Goal: Task Accomplishment & Management: Complete application form

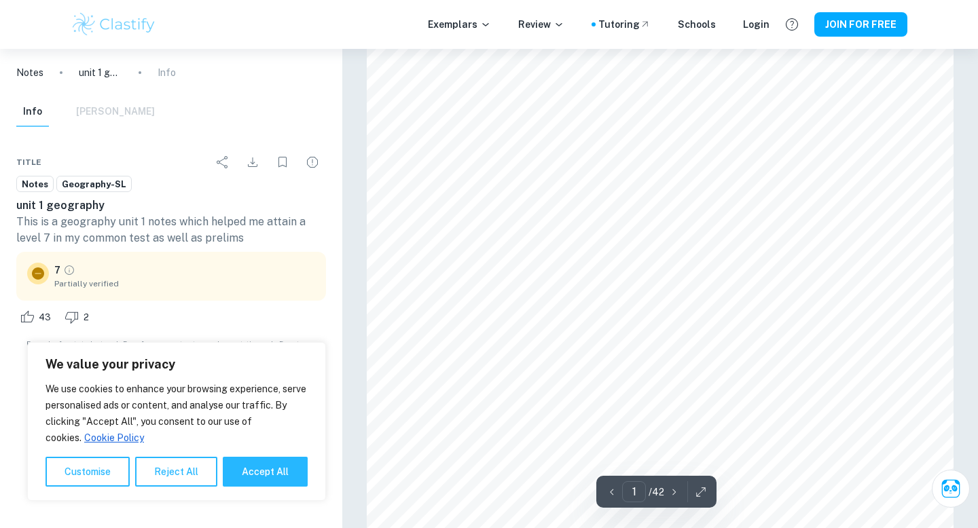
scroll to position [113, 0]
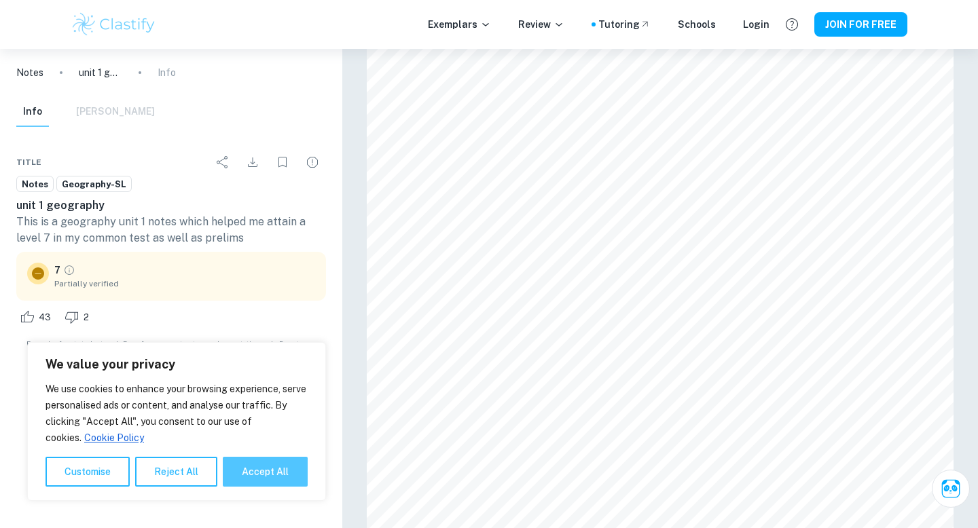
click at [262, 476] on button "Accept All" at bounding box center [265, 472] width 85 height 30
checkbox input "true"
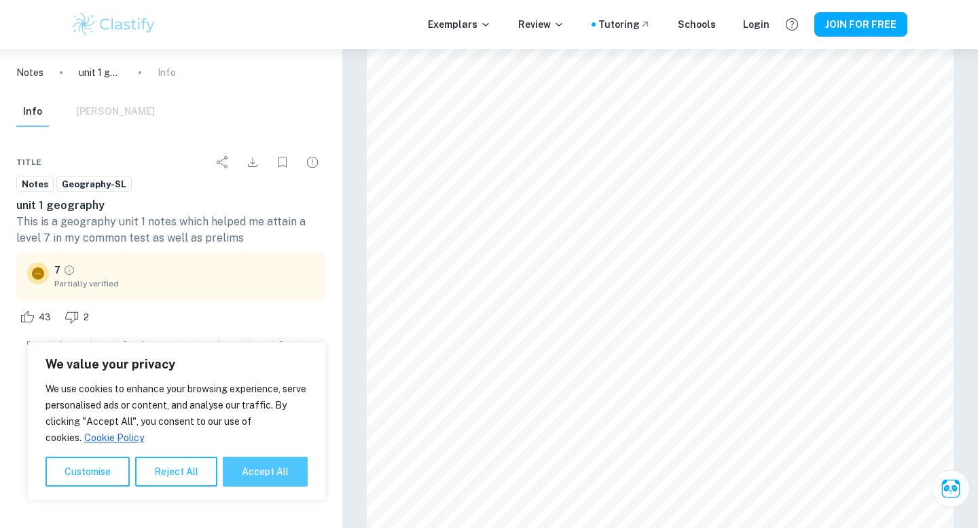
checkbox input "true"
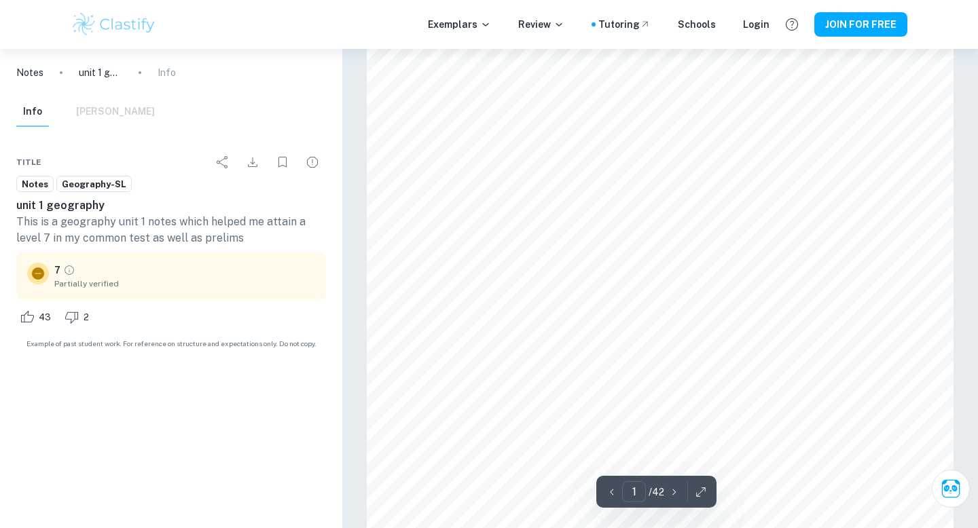
scroll to position [0, 0]
click at [79, 180] on span "Geography-SL" at bounding box center [94, 185] width 74 height 14
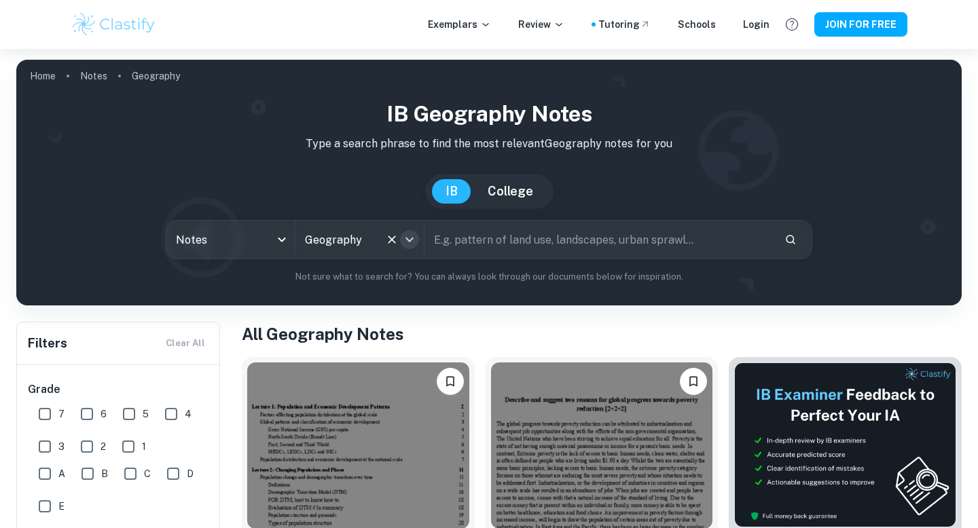
click at [412, 238] on icon "Open" at bounding box center [409, 240] width 8 height 5
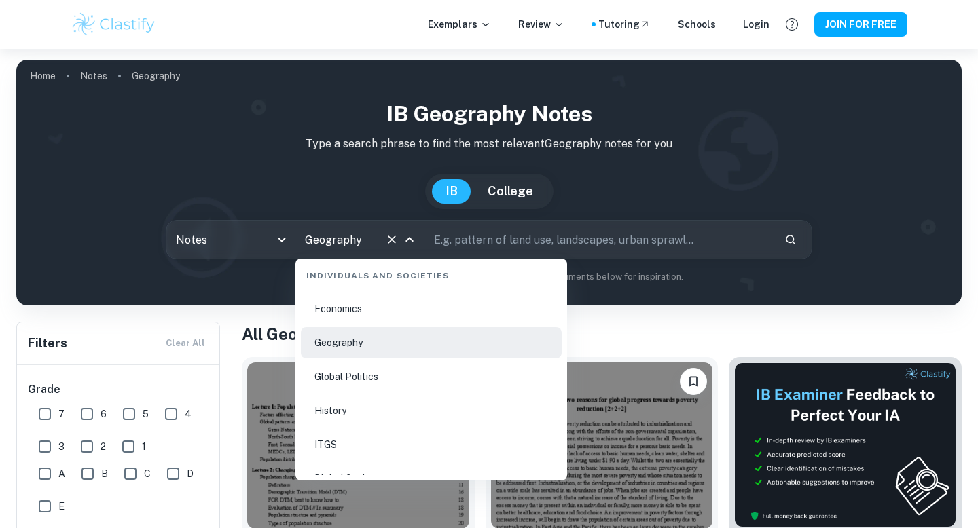
scroll to position [1674, 0]
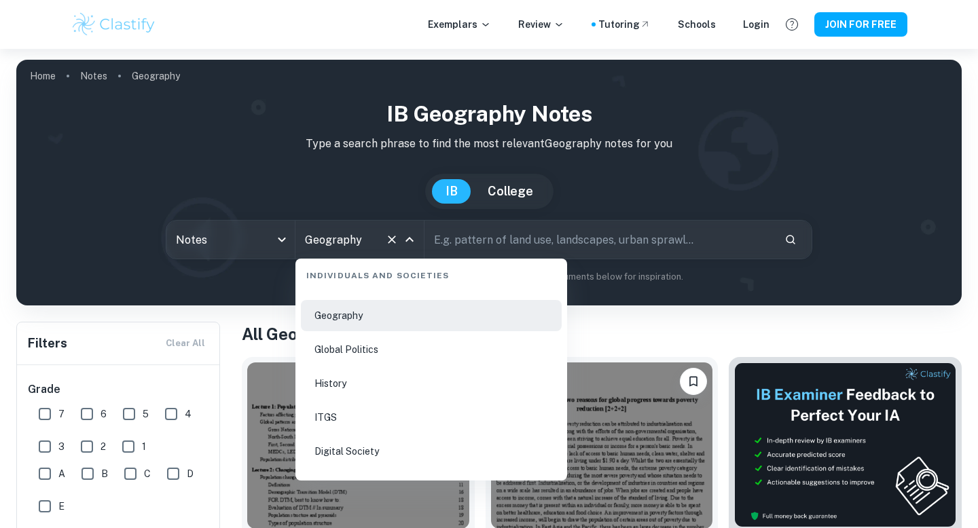
click at [379, 312] on li "Geography" at bounding box center [431, 315] width 261 height 31
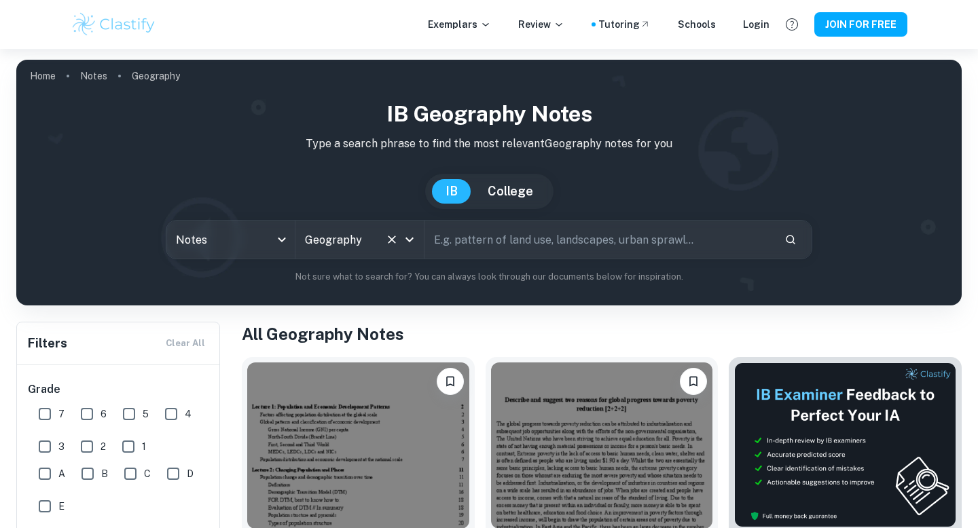
click at [368, 239] on input "Geography" at bounding box center [340, 240] width 78 height 26
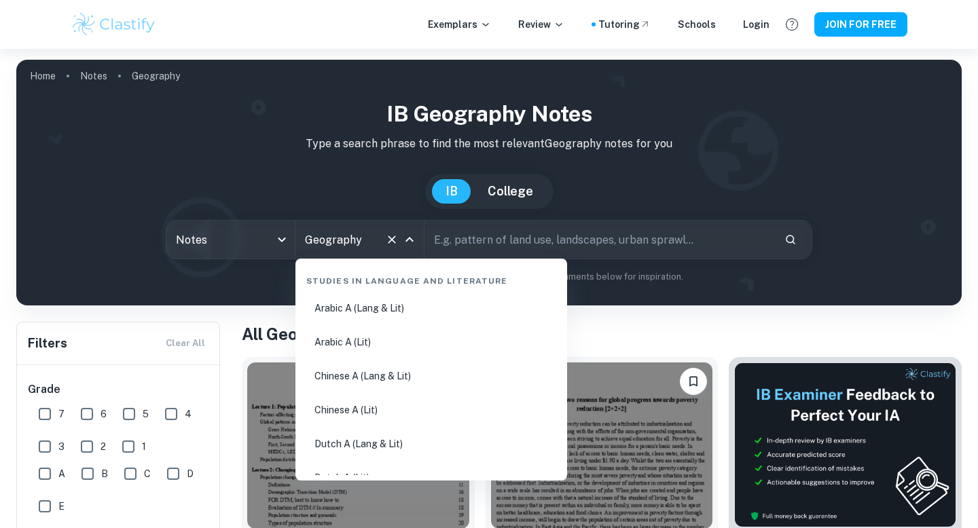
scroll to position [1530, 0]
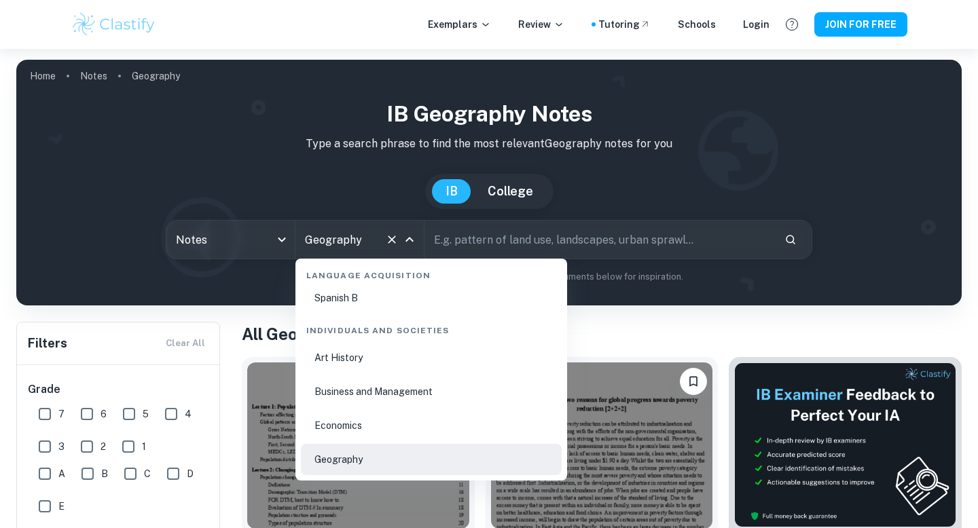
click at [567, 233] on input "text" at bounding box center [598, 240] width 349 height 38
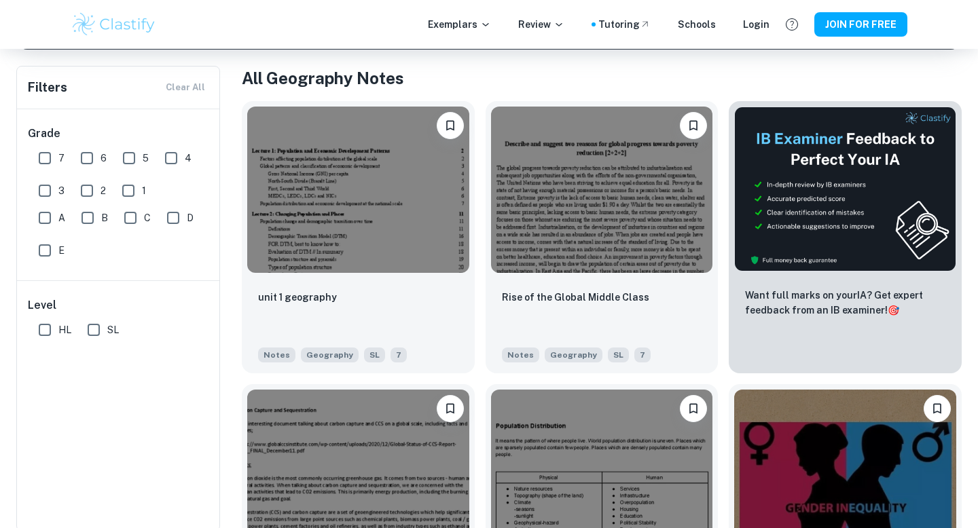
scroll to position [259, 0]
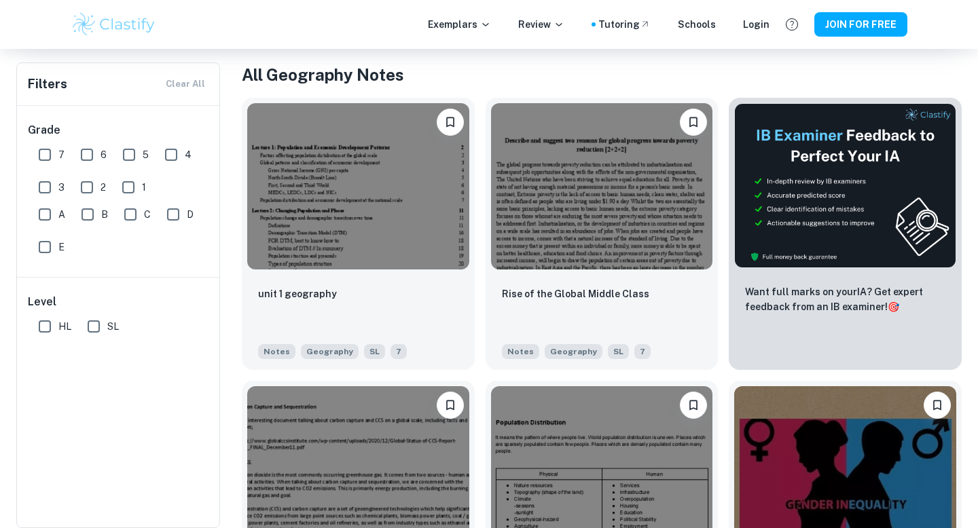
type input "GLOBAL CLIMATE"
click at [43, 324] on input "HL" at bounding box center [44, 326] width 27 height 27
checkbox input "true"
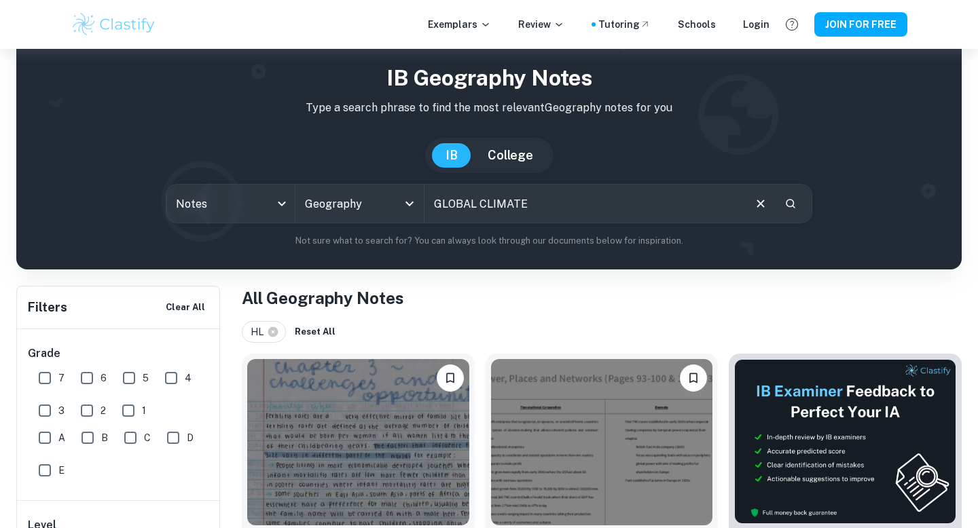
scroll to position [0, 0]
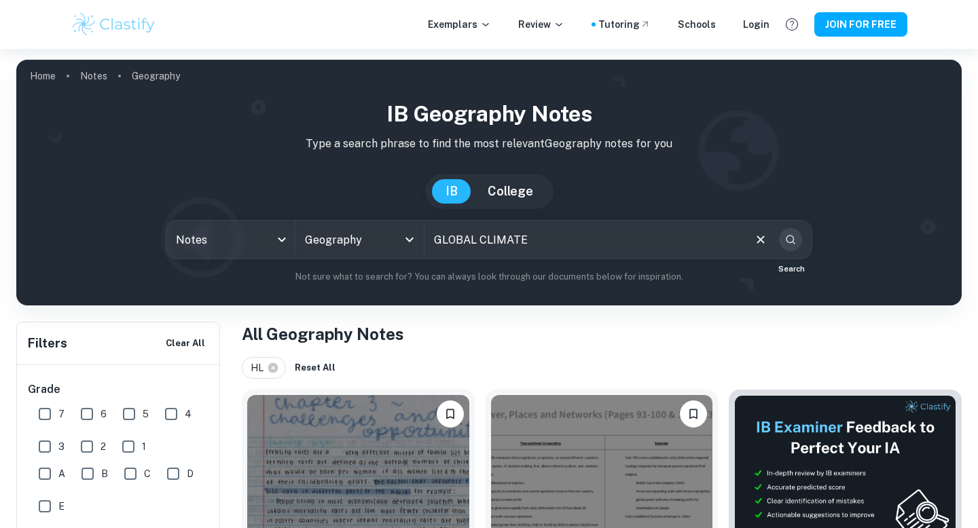
click at [792, 234] on icon "Search" at bounding box center [790, 240] width 12 height 12
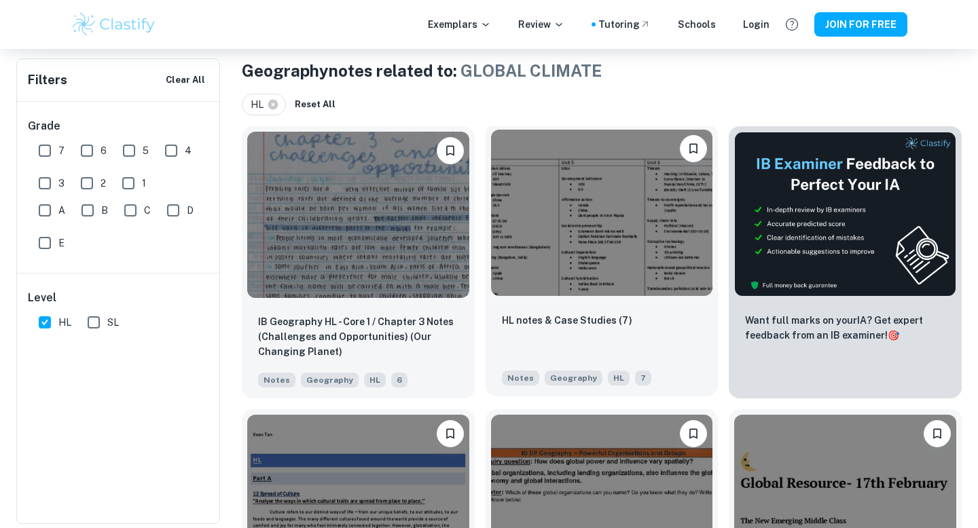
scroll to position [297, 0]
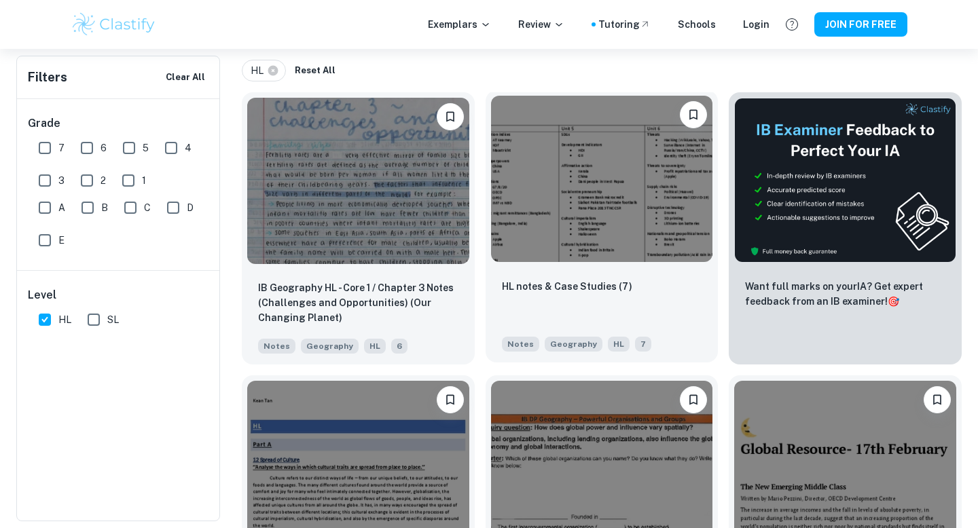
click at [631, 217] on img at bounding box center [602, 179] width 222 height 166
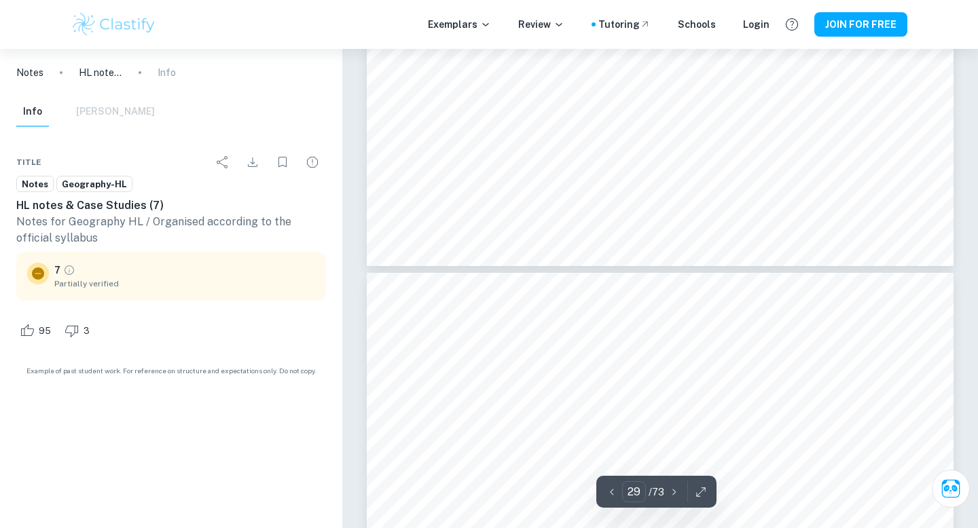
type input "30"
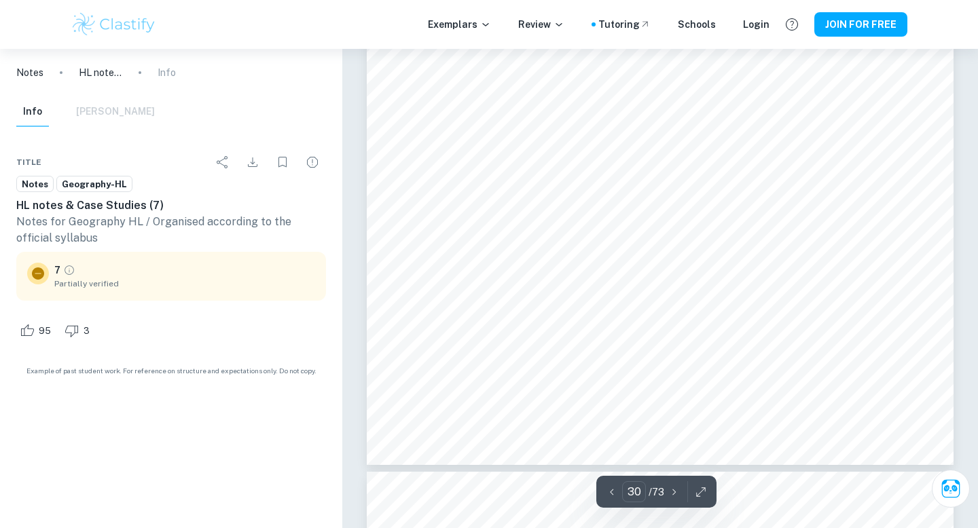
scroll to position [25250, 0]
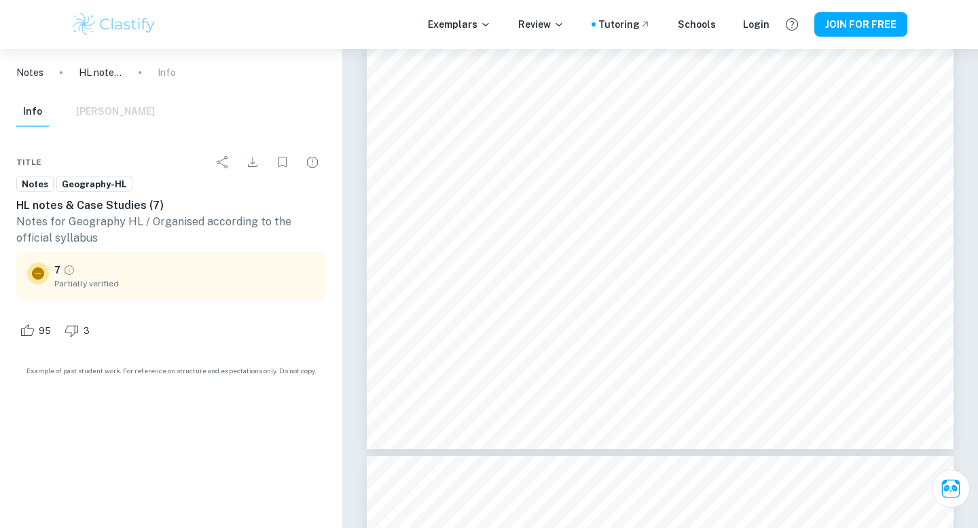
click at [33, 191] on div "Notes" at bounding box center [34, 184] width 37 height 16
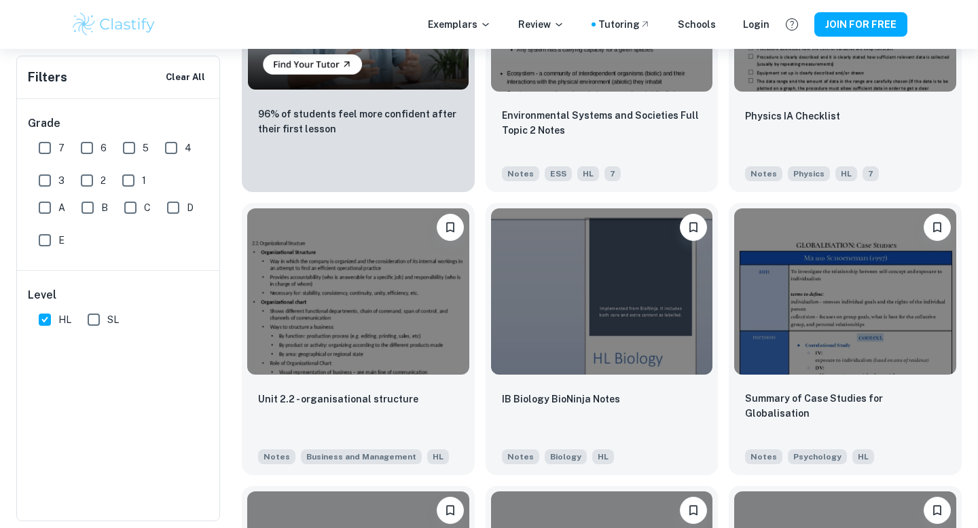
scroll to position [1047, 0]
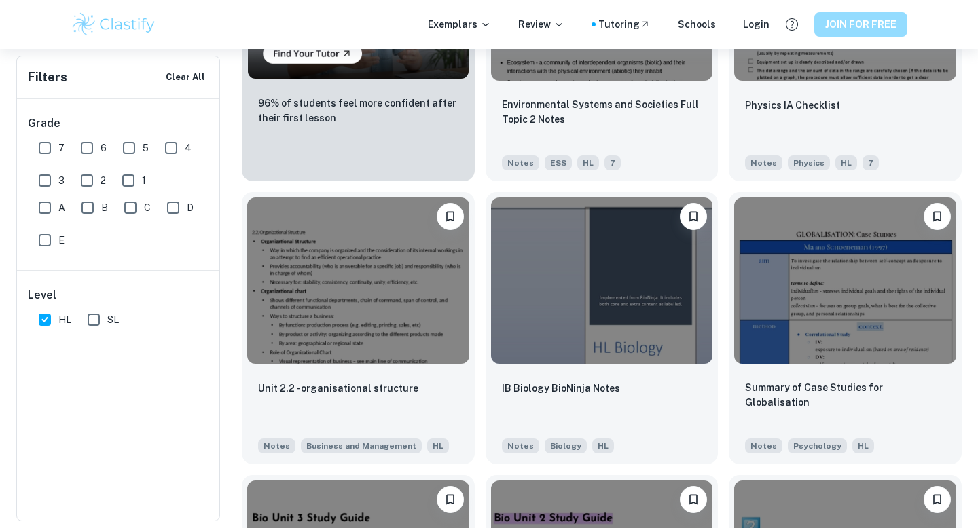
click at [842, 30] on button "JOIN FOR FREE" at bounding box center [860, 24] width 93 height 24
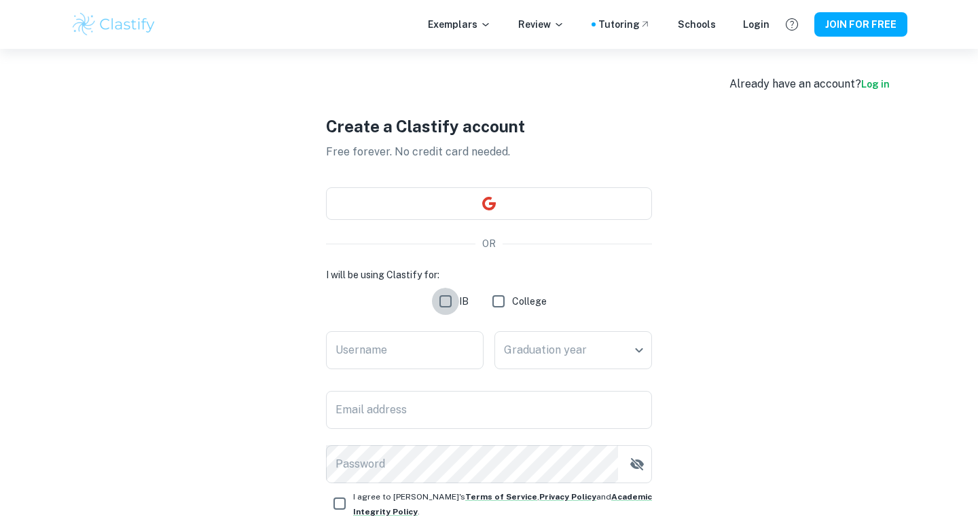
click at [451, 301] on input "IB" at bounding box center [445, 301] width 27 height 27
checkbox input "true"
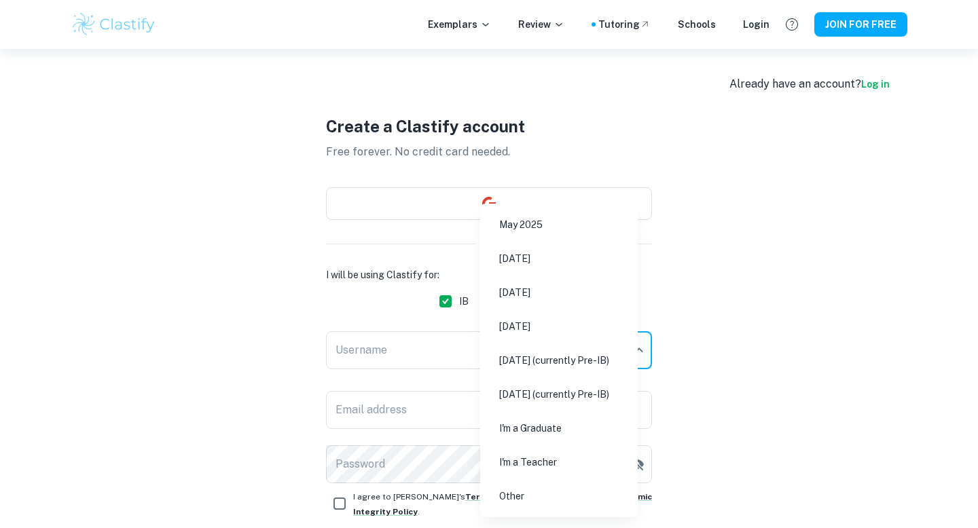
click at [612, 352] on body "We value your privacy We use cookies to enhance your browsing experience, serve…" at bounding box center [489, 313] width 978 height 528
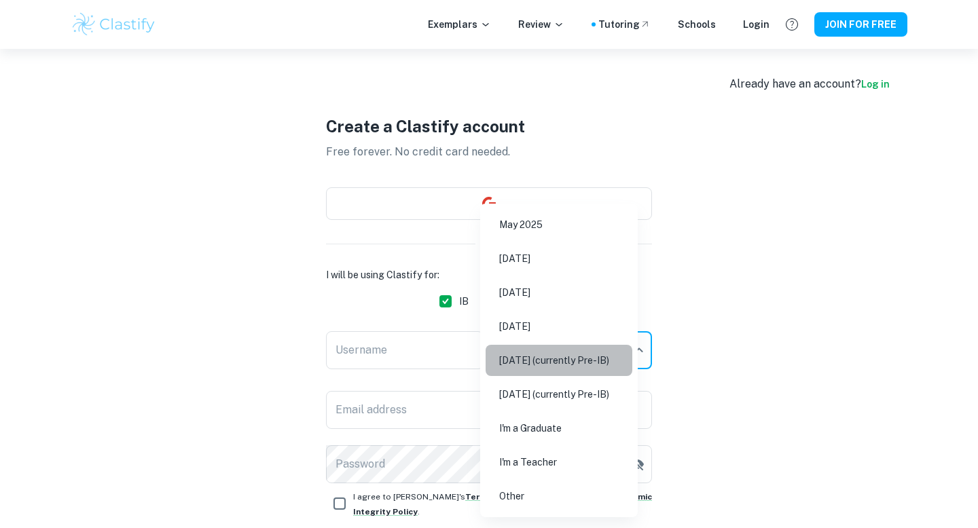
click at [557, 364] on li "[DATE] (currently Pre-IB)" at bounding box center [558, 360] width 147 height 31
type input "M27"
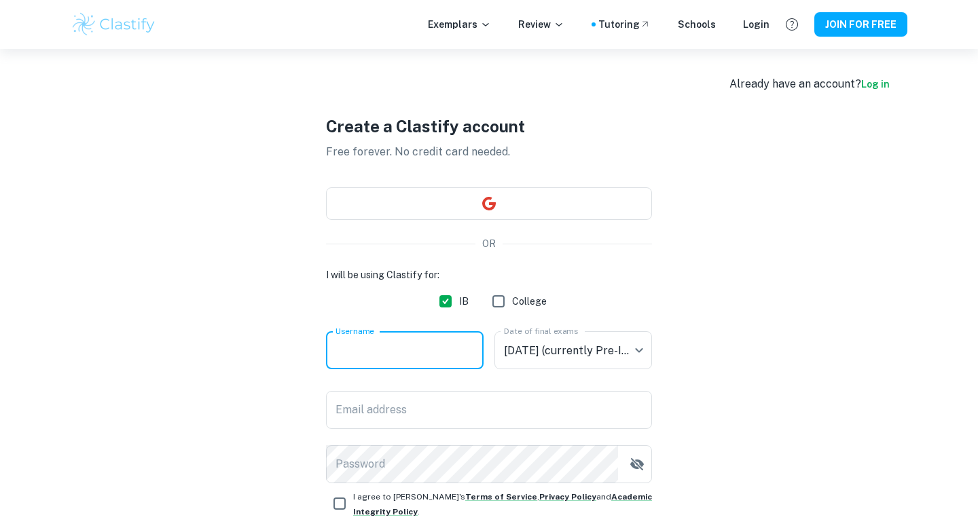
click at [409, 336] on input "Username" at bounding box center [405, 350] width 158 height 38
type input "JR"
click at [466, 200] on button "button" at bounding box center [489, 203] width 326 height 33
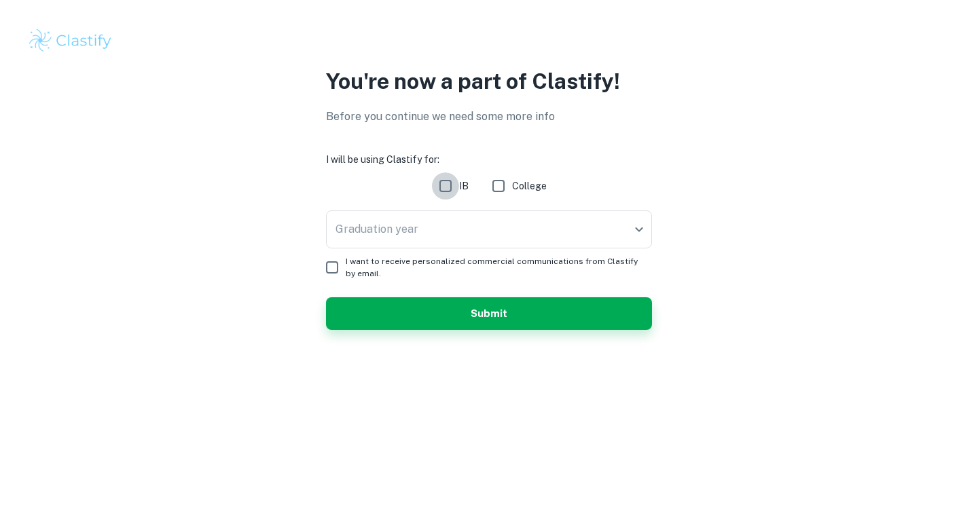
click at [451, 182] on input "IB" at bounding box center [445, 185] width 27 height 27
checkbox input "true"
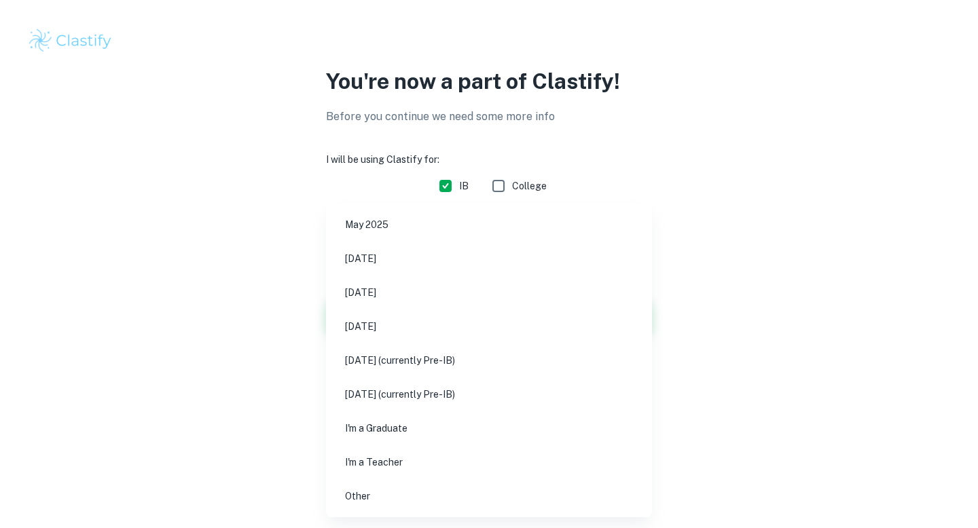
click at [457, 228] on body "We value your privacy We use cookies to enhance your browsing experience, serve…" at bounding box center [489, 264] width 978 height 528
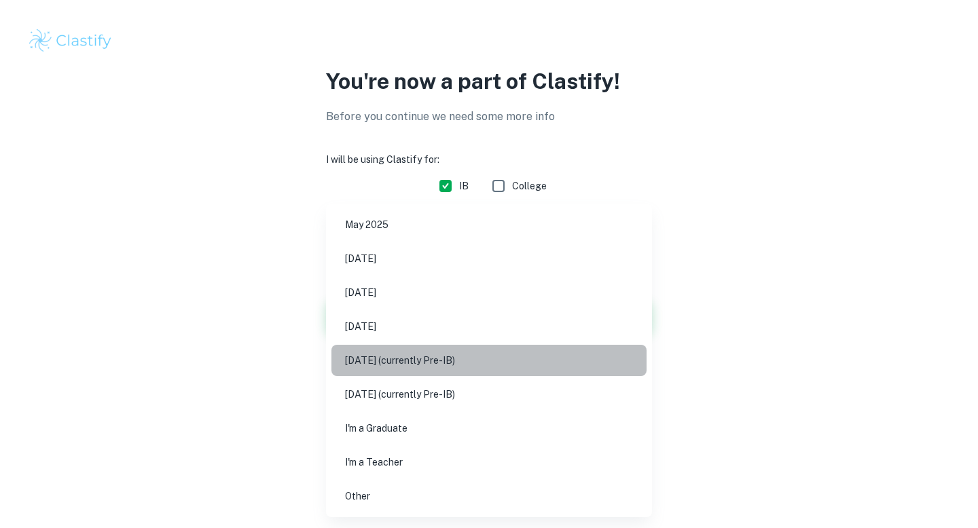
click at [454, 361] on li "[DATE] (currently Pre-IB)" at bounding box center [488, 360] width 315 height 31
type input "M27"
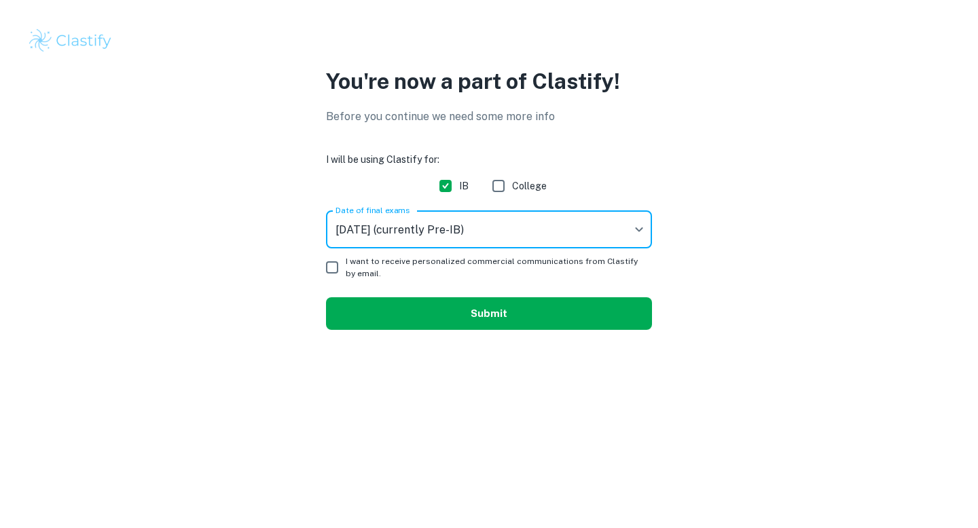
click at [430, 309] on button "Submit" at bounding box center [489, 313] width 326 height 33
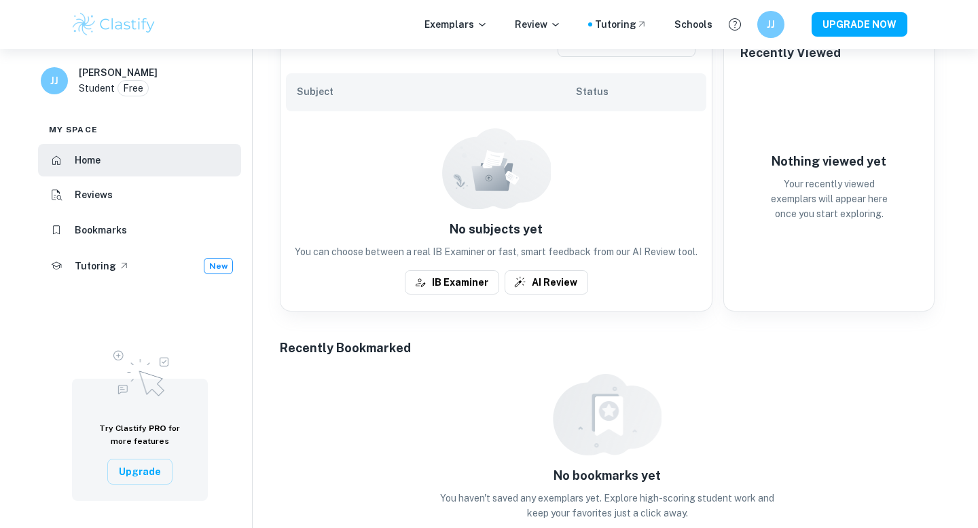
scroll to position [317, 0]
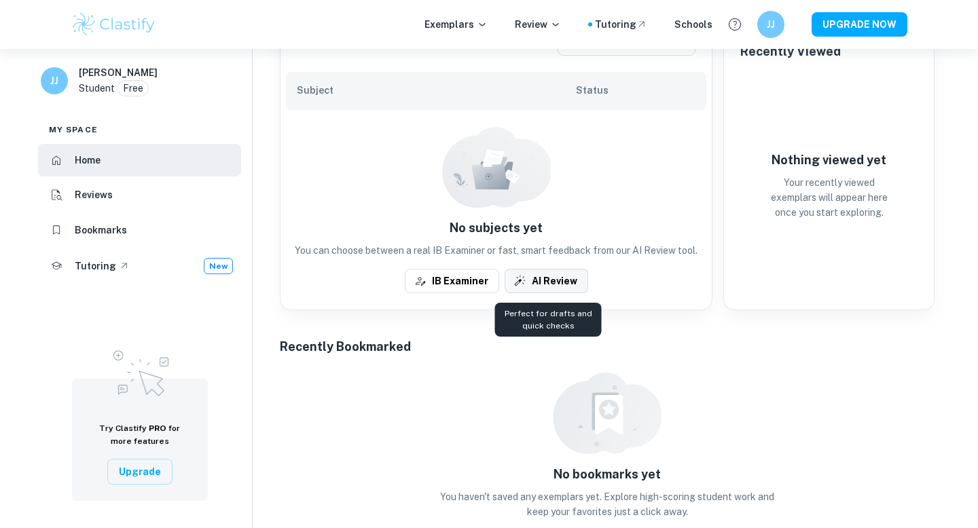
click at [552, 277] on button "AI Review" at bounding box center [546, 281] width 84 height 24
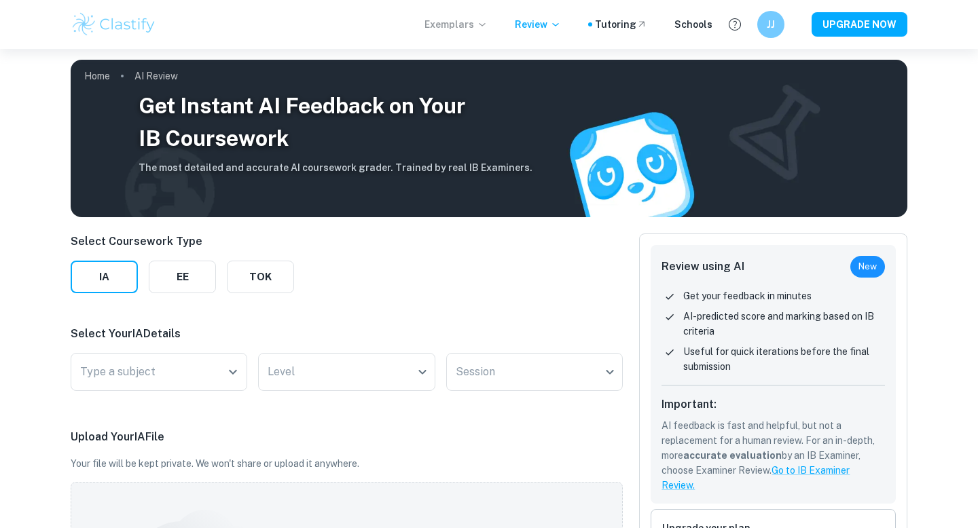
click at [481, 26] on p "Exemplars" at bounding box center [455, 24] width 63 height 15
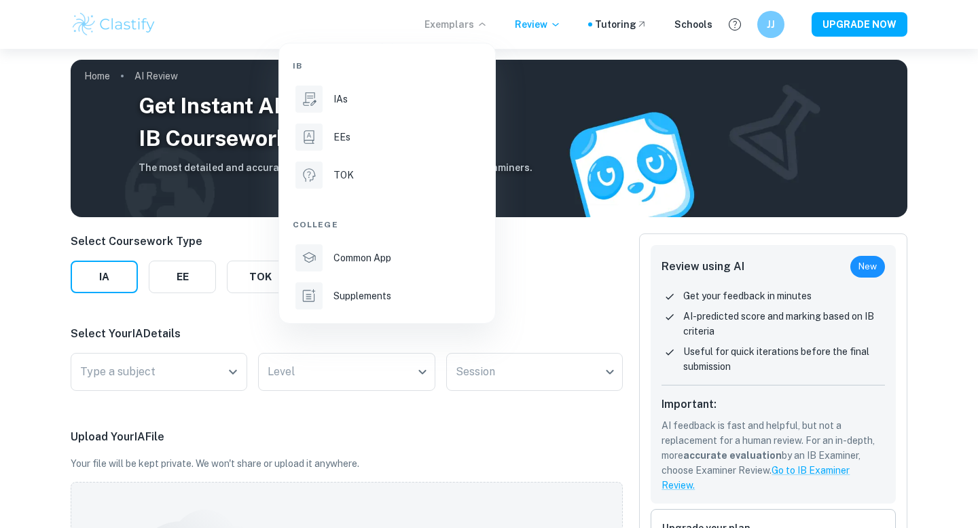
click at [620, 23] on div at bounding box center [489, 264] width 978 height 528
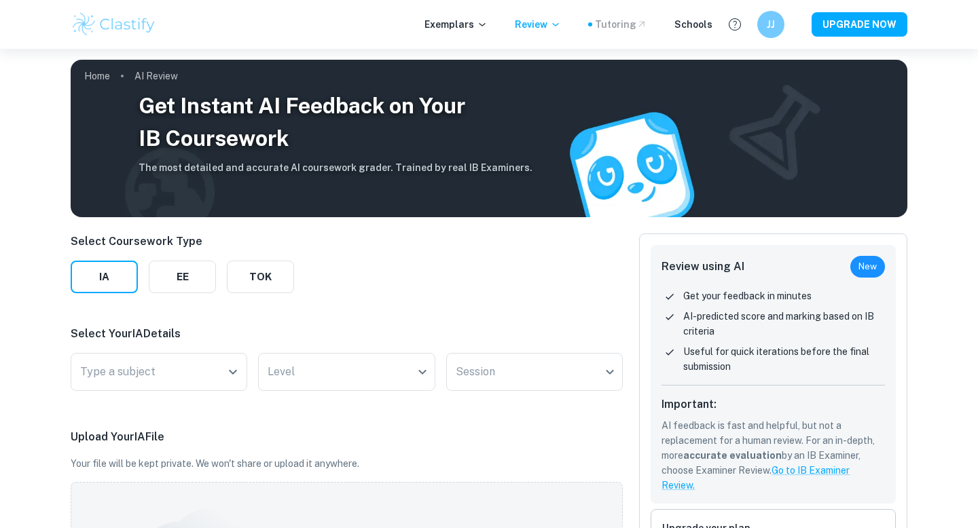
click at [627, 29] on div "Tutoring" at bounding box center [621, 24] width 52 height 15
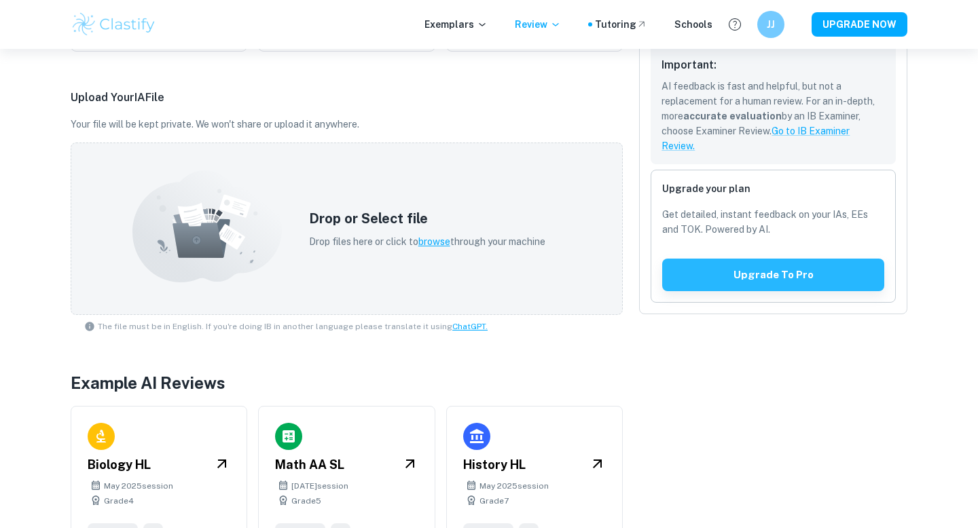
scroll to position [382, 0]
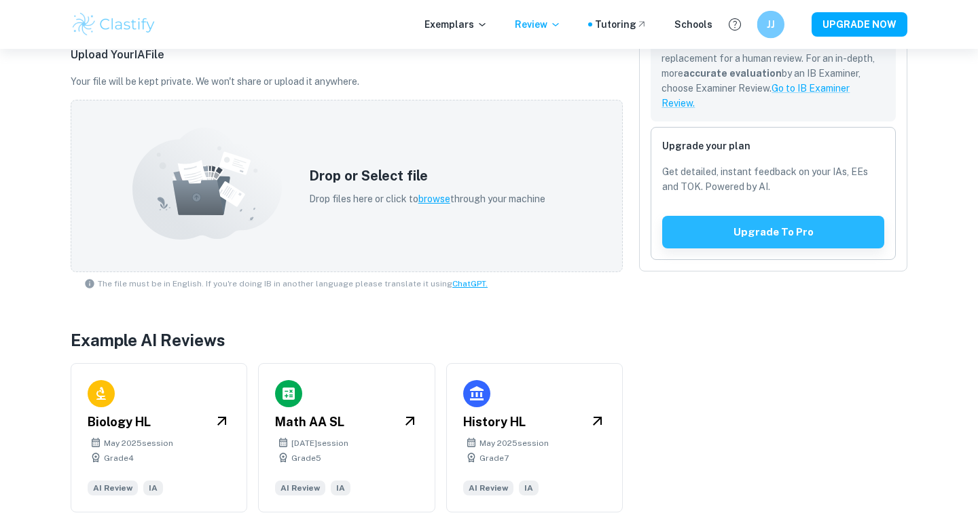
click at [773, 10] on div "Exemplars Review Tutoring Schools JJ UPGRADE NOW" at bounding box center [489, 24] width 978 height 49
click at [773, 21] on h6 "JJ" at bounding box center [771, 24] width 15 height 14
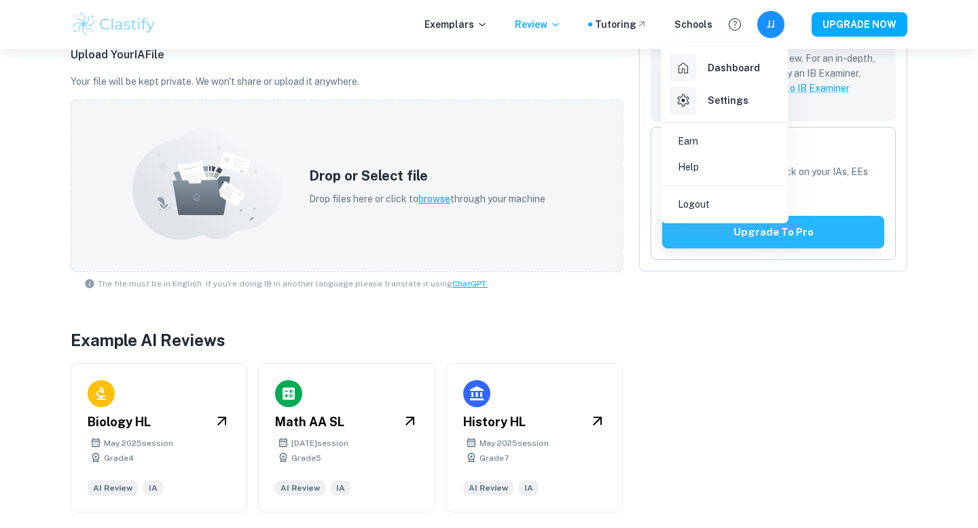
click at [733, 64] on h6 "Dashboard" at bounding box center [734, 67] width 52 height 15
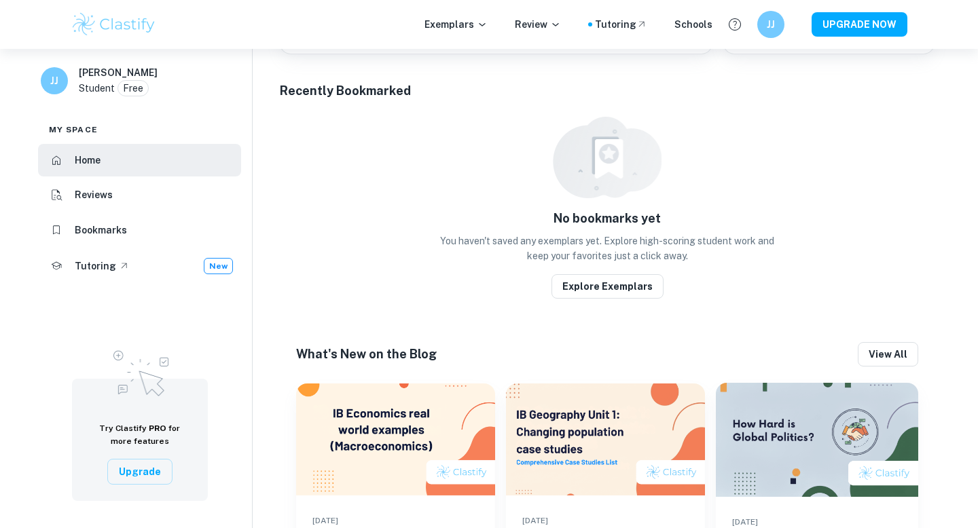
scroll to position [681, 0]
